Goal: Task Accomplishment & Management: Use online tool/utility

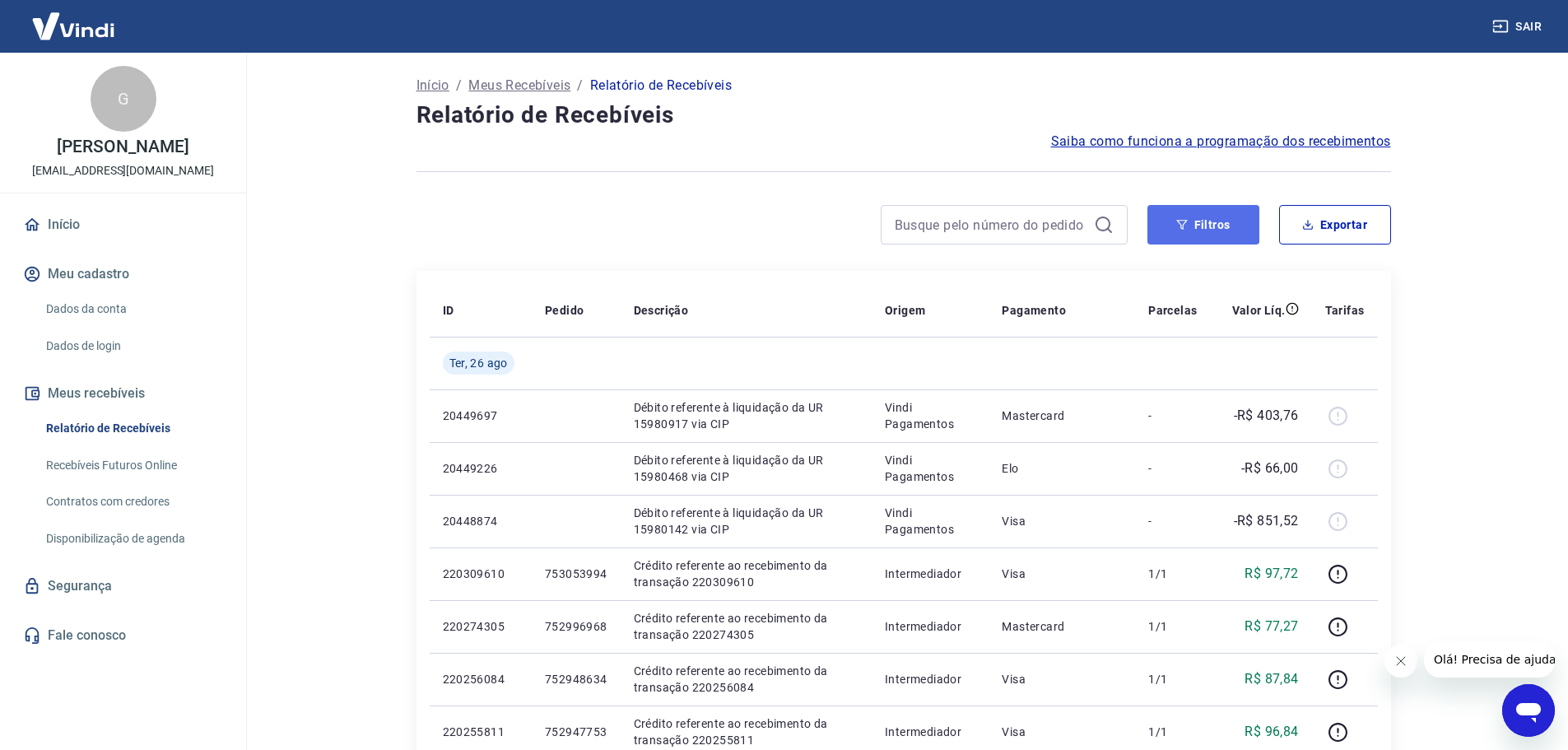
drag, startPoint x: 1222, startPoint y: 218, endPoint x: 1199, endPoint y: 242, distance: 33.2
click at [1222, 219] on button "Filtros" at bounding box center [1203, 225] width 112 height 39
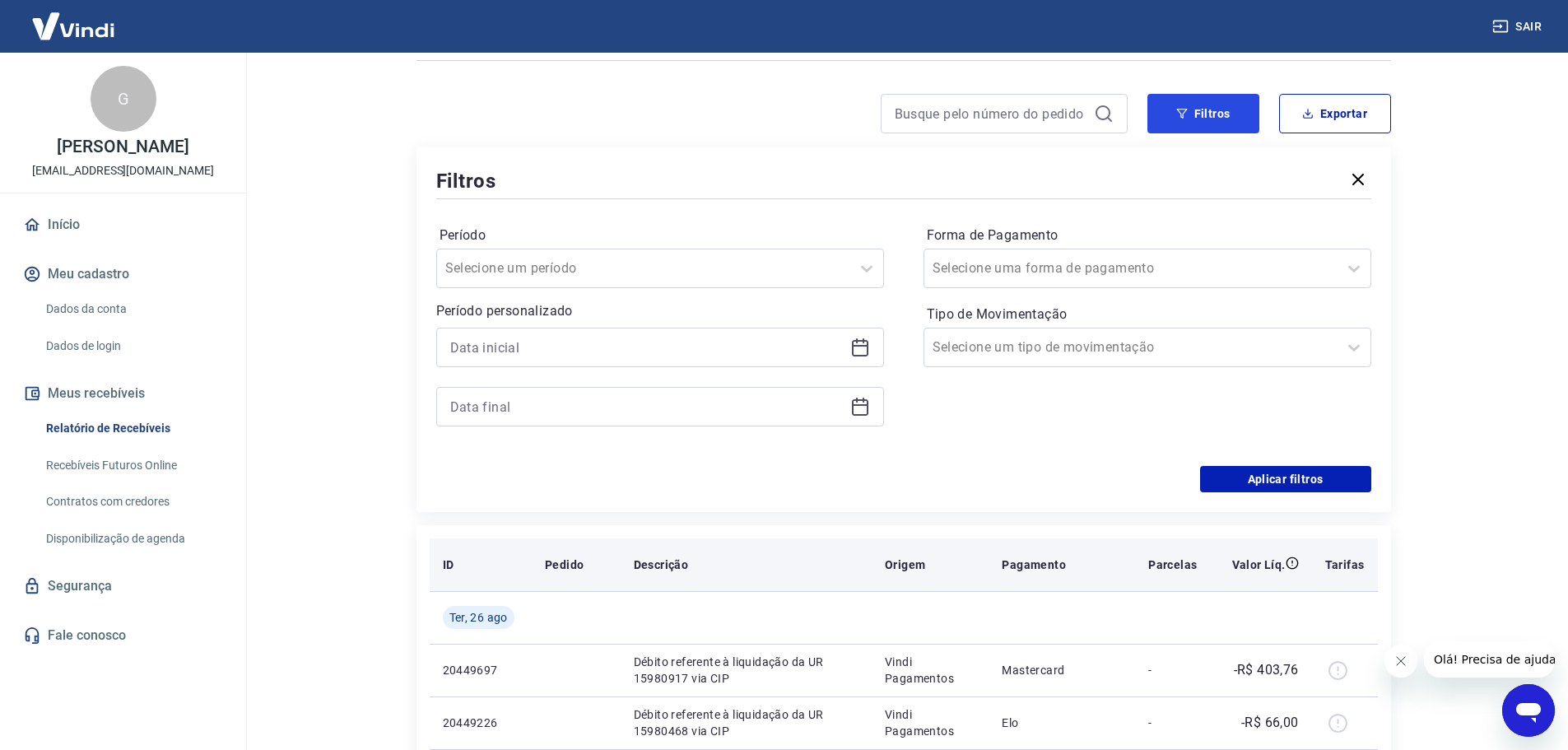
scroll to position [82, 0]
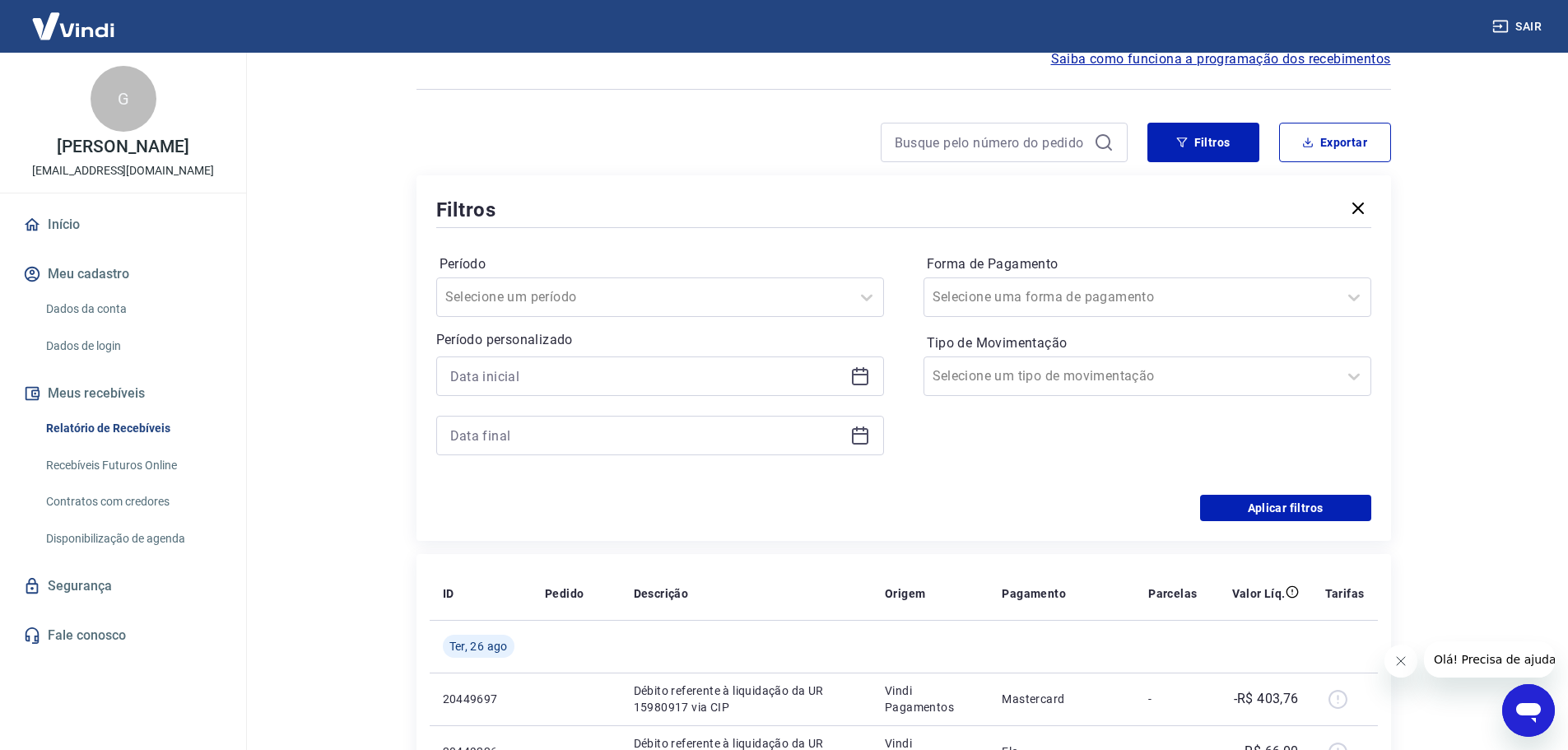
click at [863, 368] on icon at bounding box center [864, 368] width 2 height 5
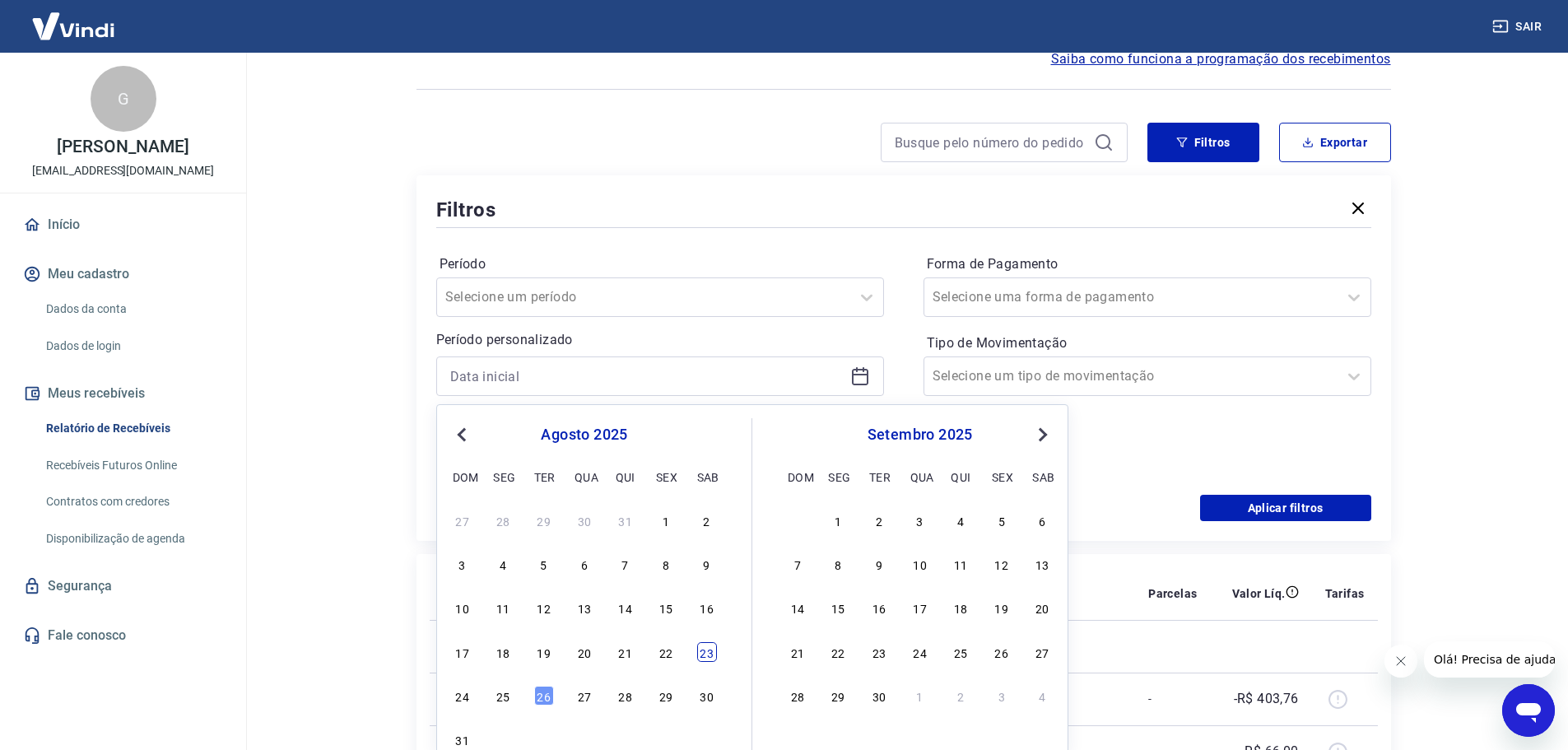
click at [706, 658] on div "23" at bounding box center [706, 652] width 20 height 20
type input "[DATE]"
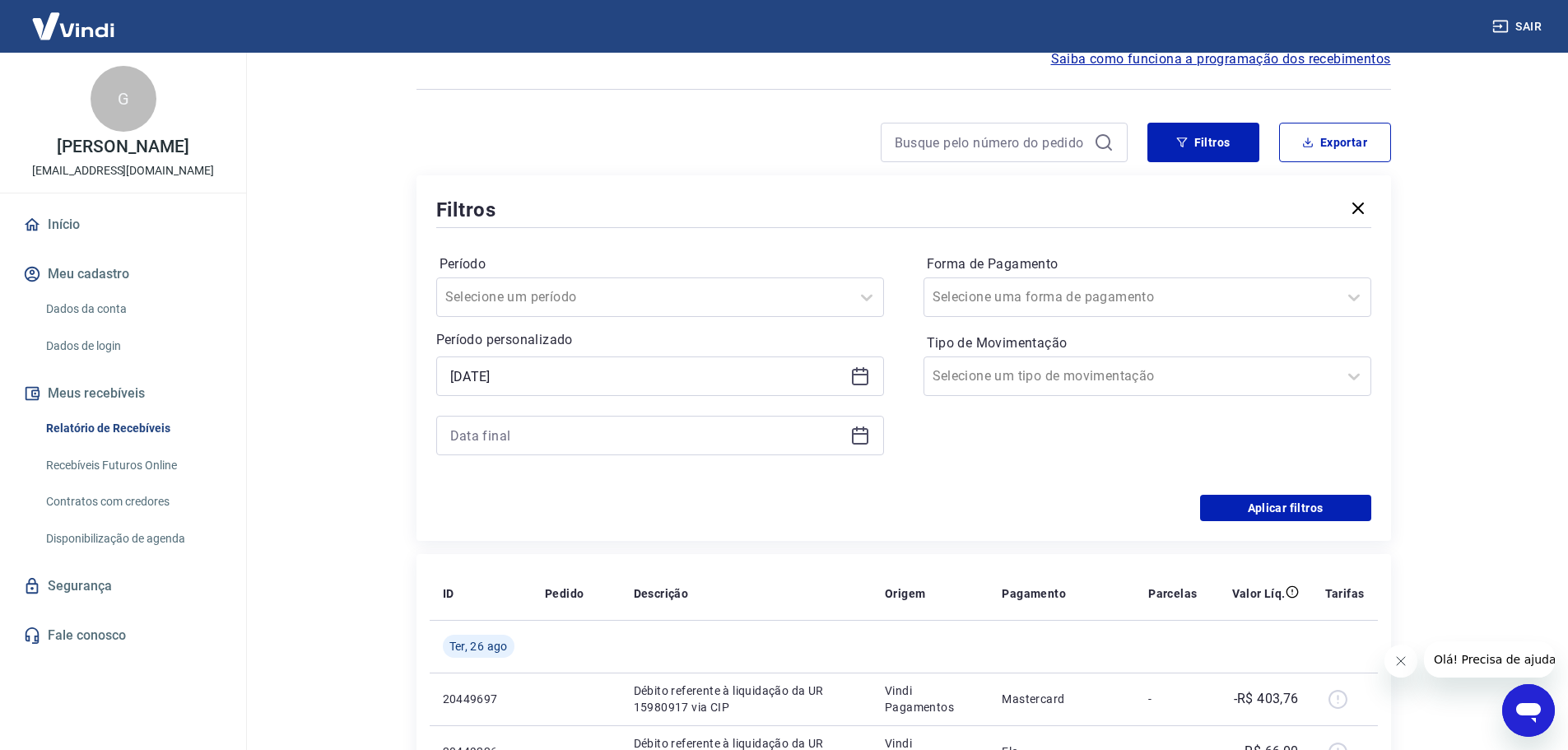
click at [860, 434] on icon at bounding box center [860, 434] width 17 height 2
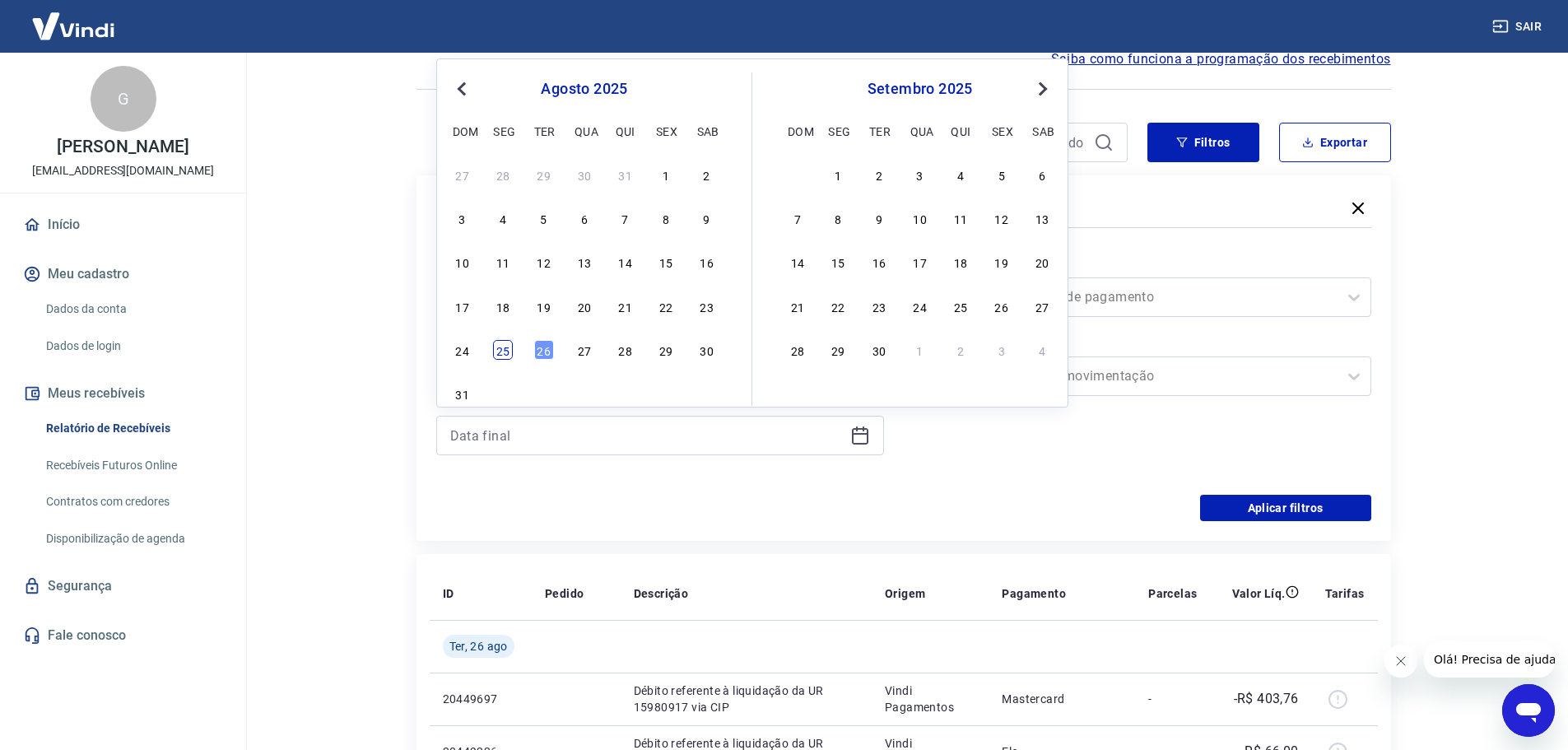
click at [507, 352] on div "25" at bounding box center [503, 350] width 20 height 20
type input "[DATE]"
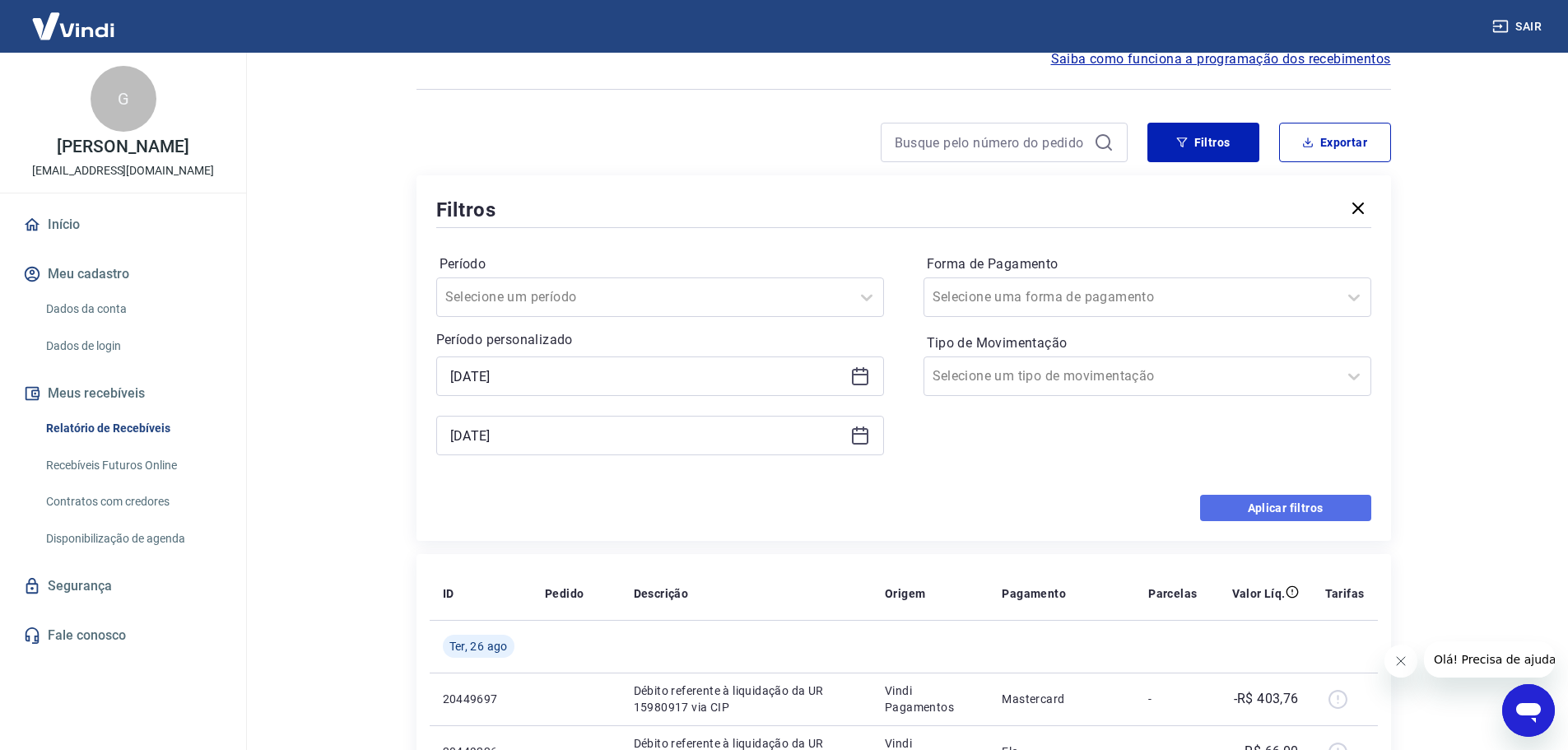
click at [1274, 508] on button "Aplicar filtros" at bounding box center [1286, 508] width 172 height 26
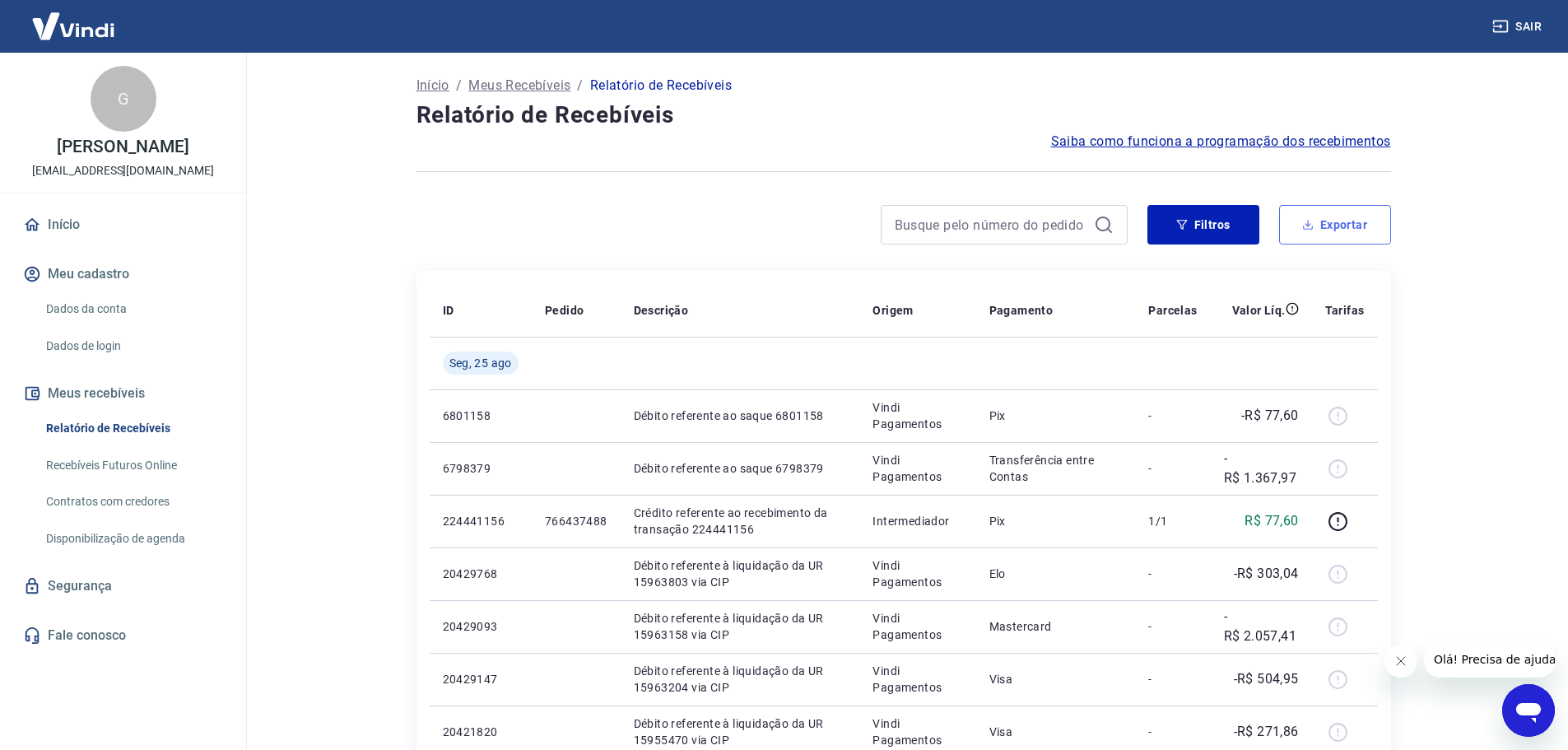
click at [1334, 230] on button "Exportar" at bounding box center [1334, 225] width 112 height 39
type input "[DATE]"
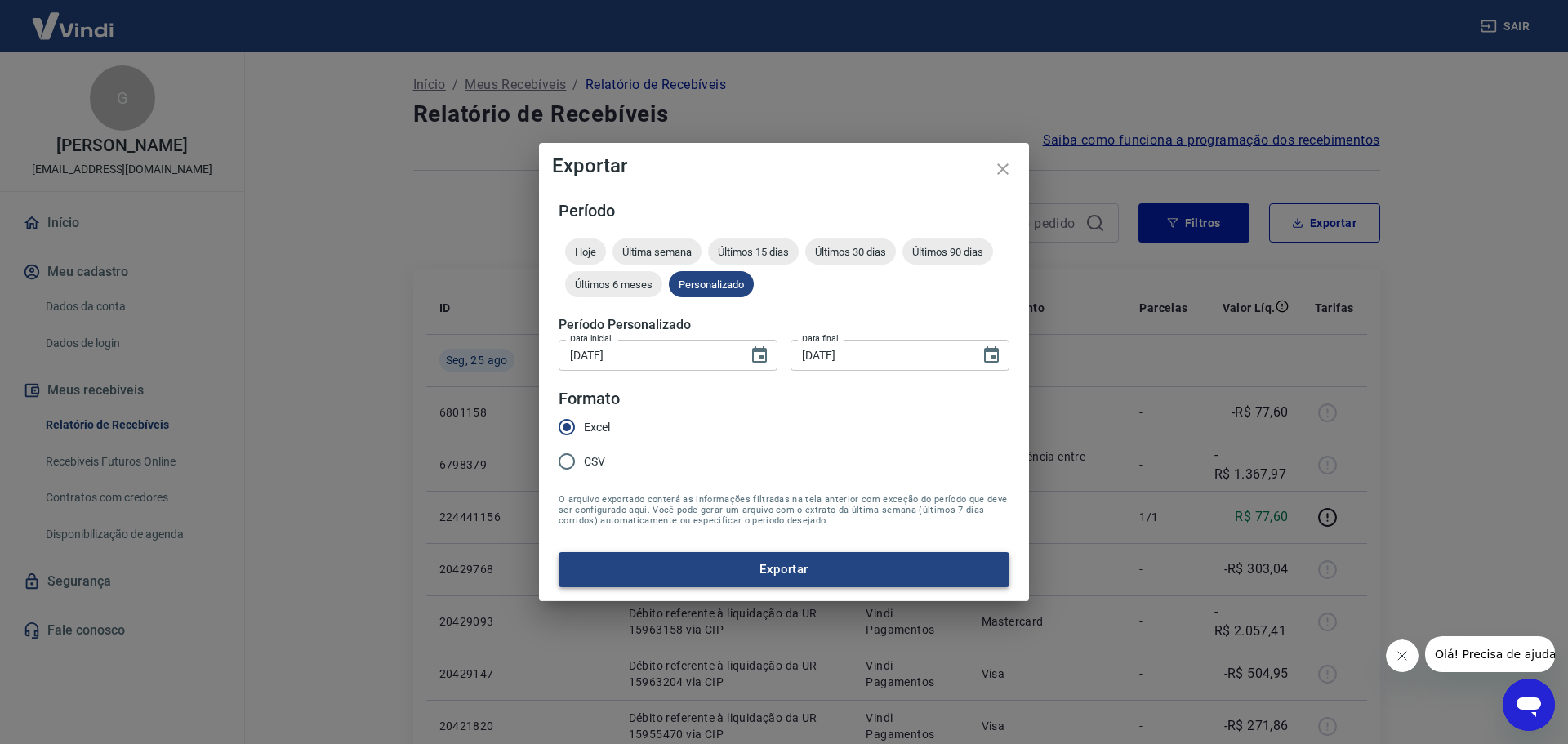
click at [780, 567] on button "Exportar" at bounding box center [784, 568] width 451 height 34
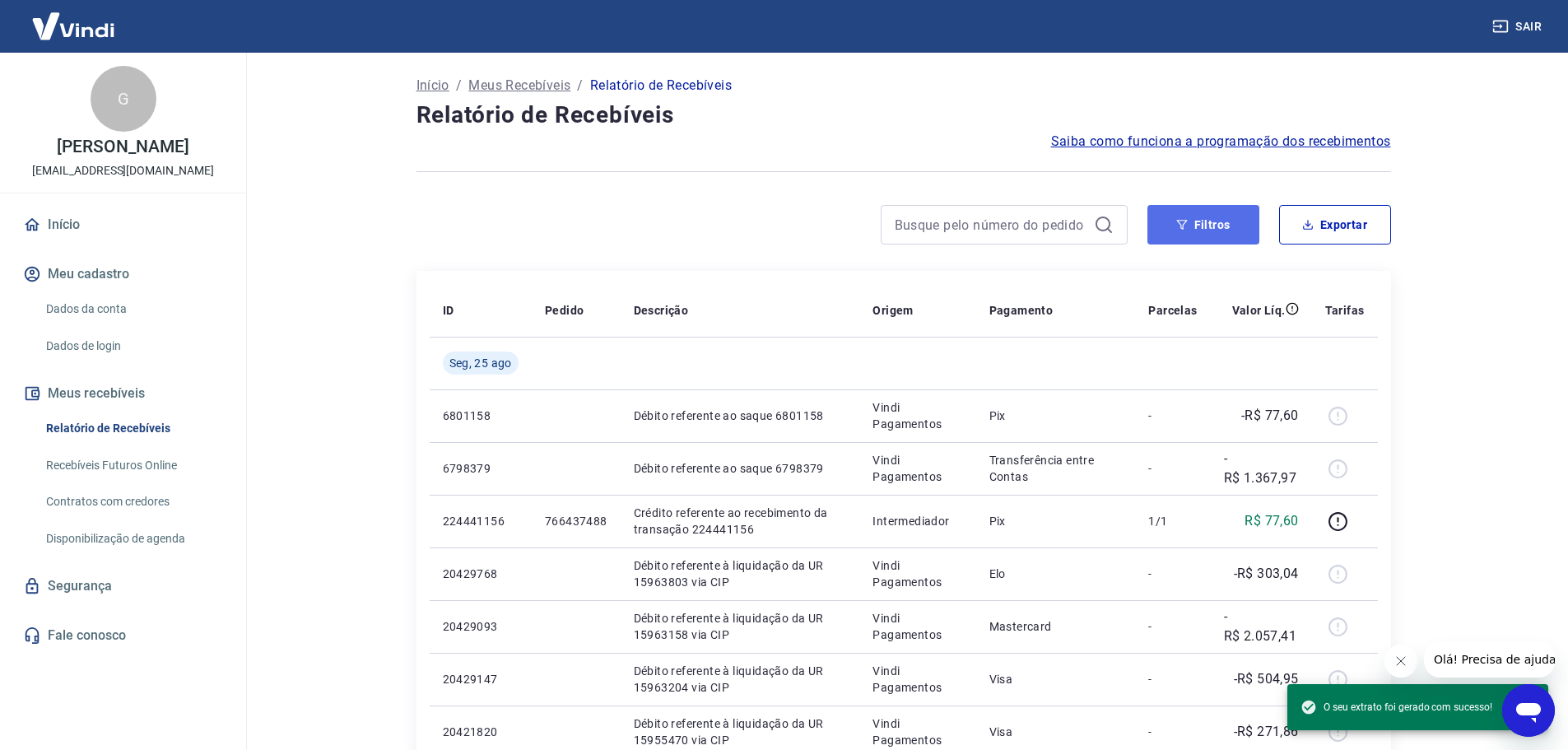
click at [1196, 232] on button "Filtros" at bounding box center [1203, 225] width 112 height 39
